Goal: Find specific page/section: Find specific page/section

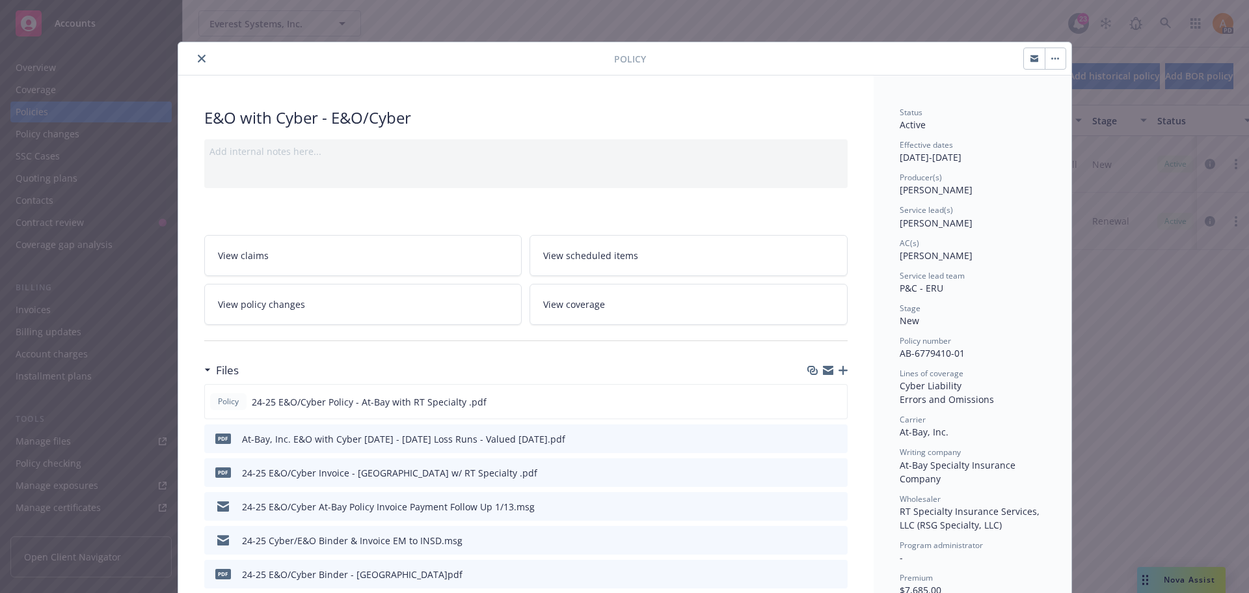
click at [198, 57] on icon "close" at bounding box center [202, 59] width 8 height 8
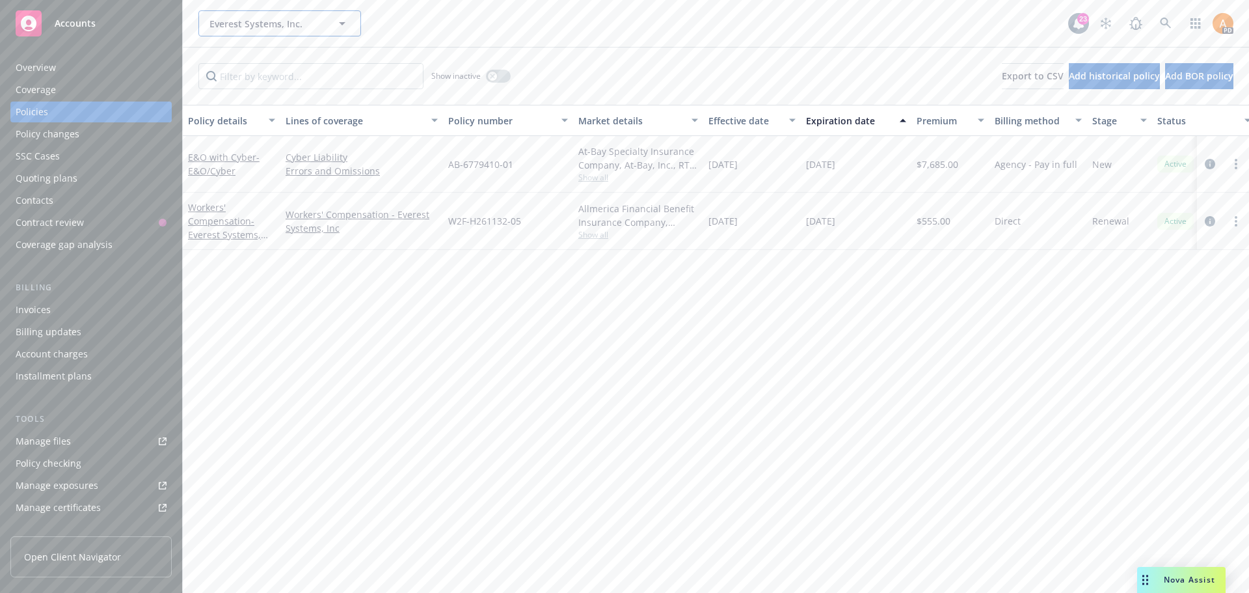
click at [258, 23] on span "Everest Systems, Inc." at bounding box center [265, 24] width 113 height 14
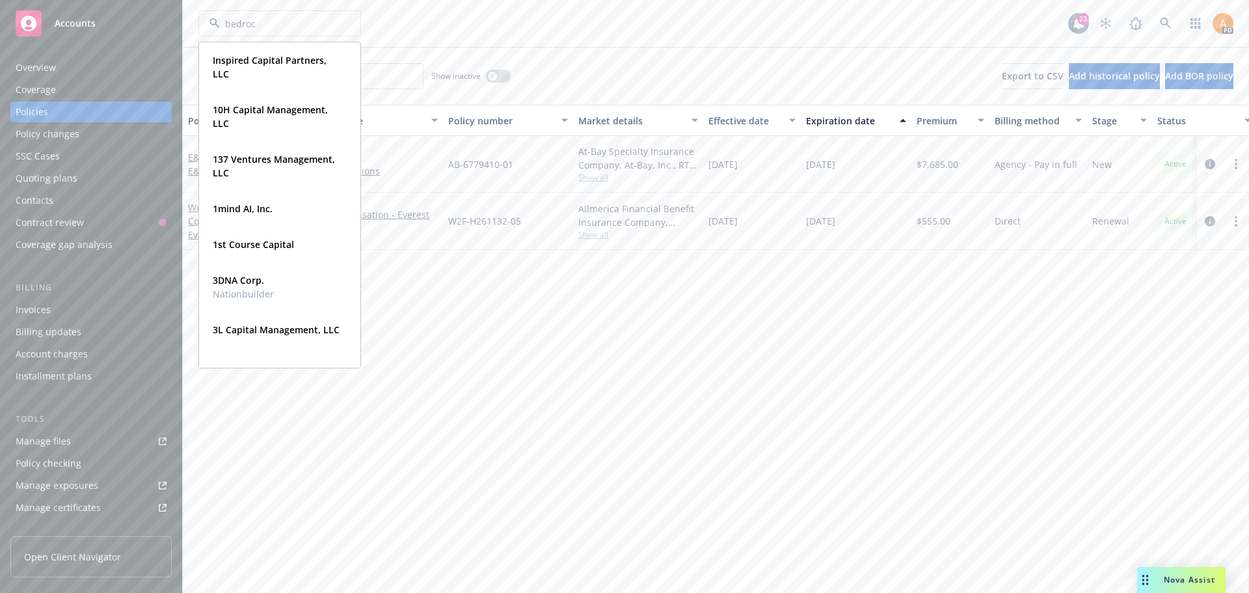
type input "bedrock"
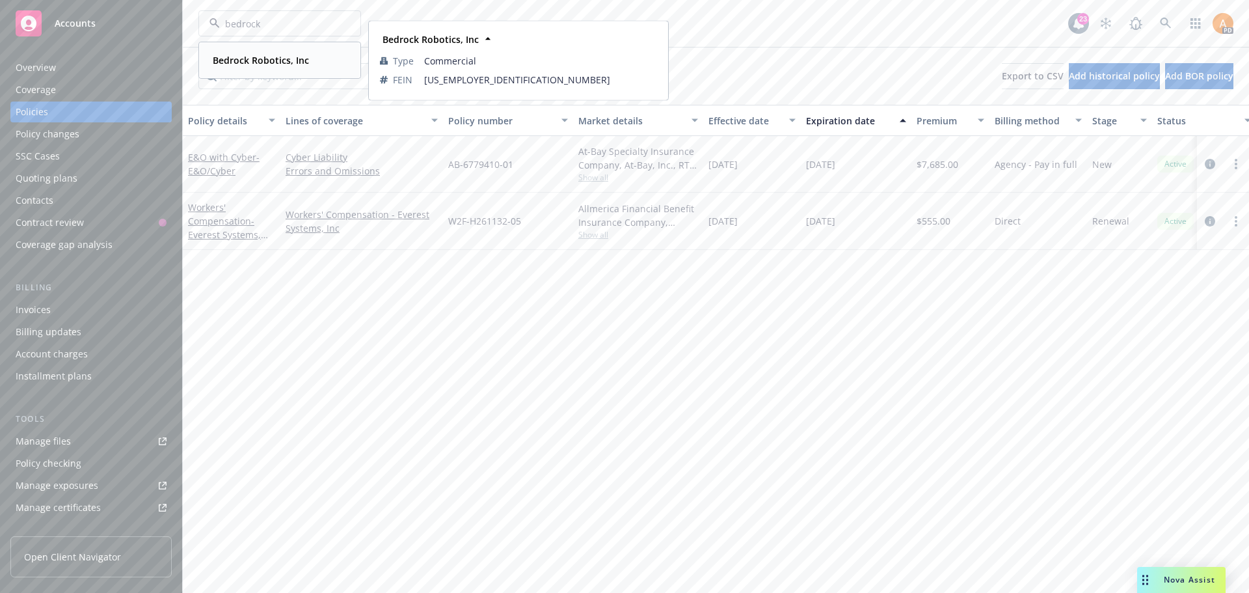
click at [254, 54] on strong "Bedrock Robotics, Inc" at bounding box center [261, 60] width 96 height 12
